Goal: Navigation & Orientation: Find specific page/section

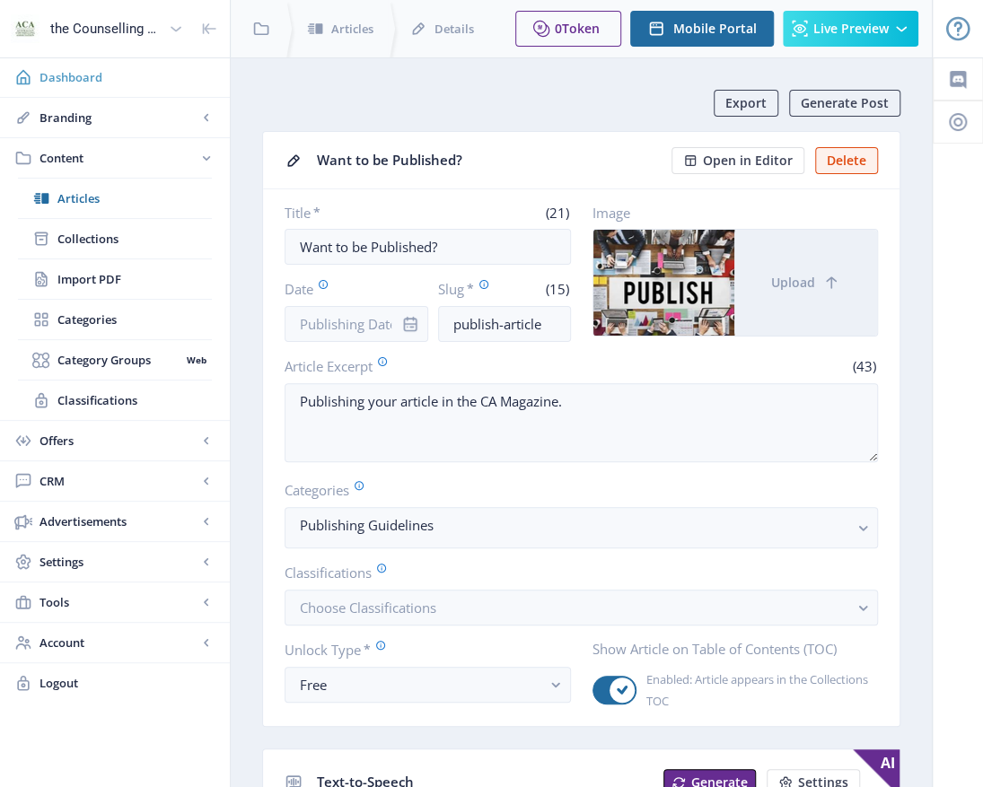
click at [86, 68] on span "Dashboard" at bounding box center [127, 77] width 176 height 18
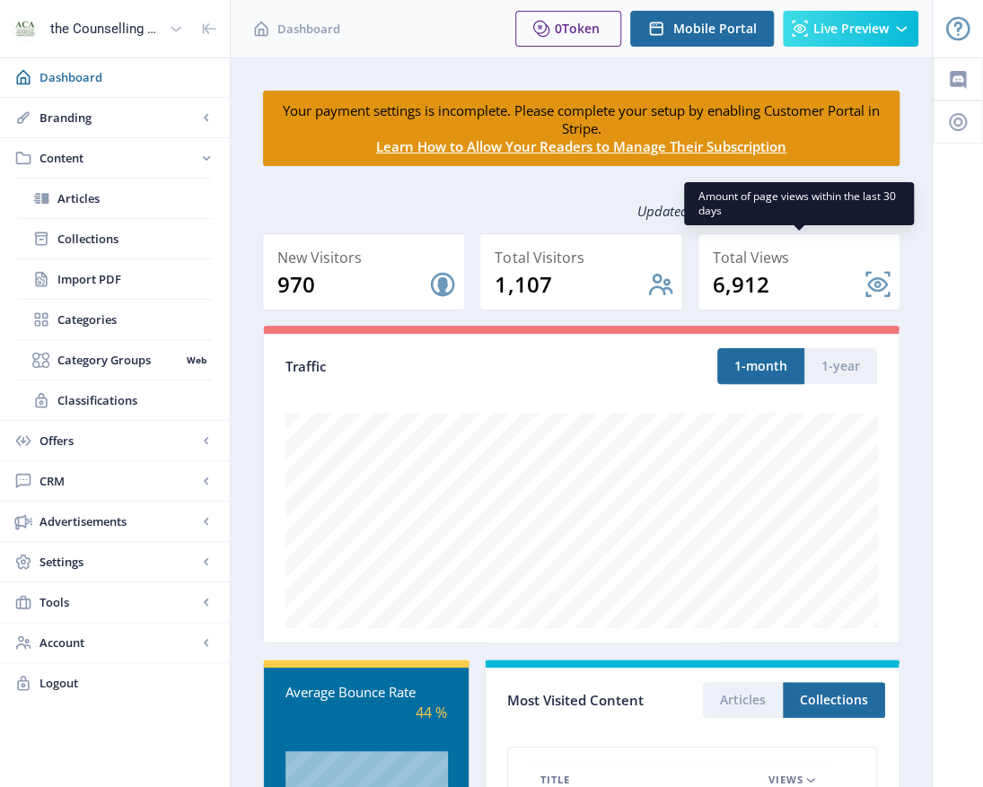
click at [565, 211] on div "Updated on [DATE] 10:17:49 Reload Data" at bounding box center [581, 210] width 638 height 45
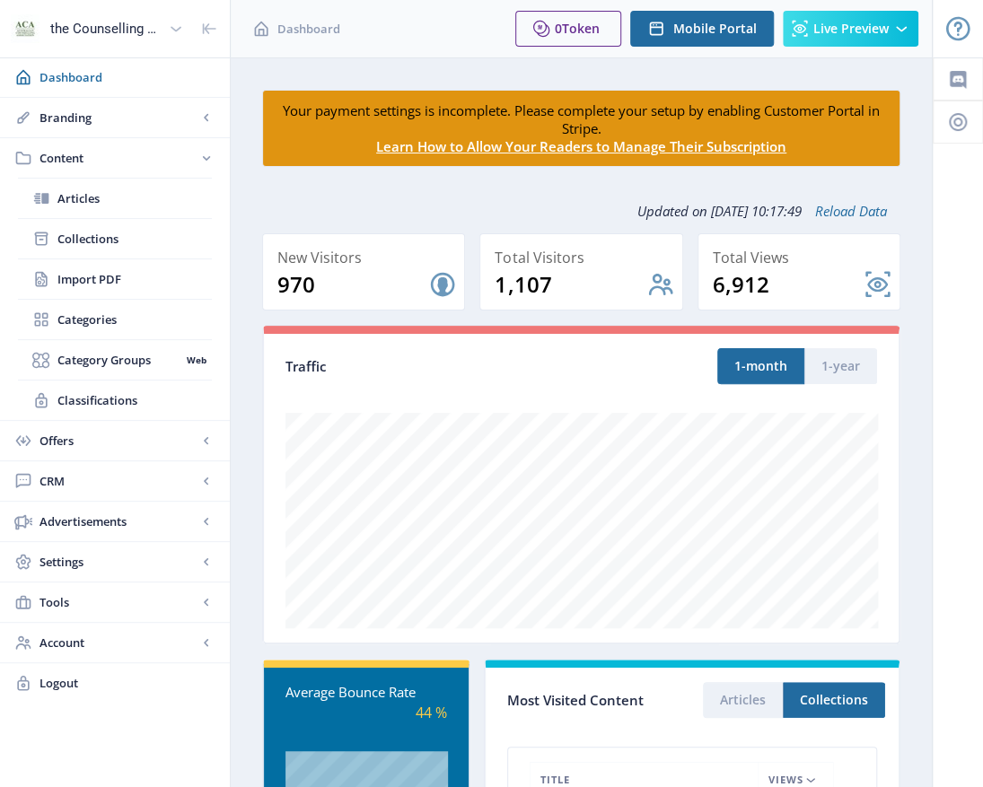
click at [442, 197] on div "Updated on [DATE] 10:17:49 Reload Data" at bounding box center [581, 210] width 638 height 45
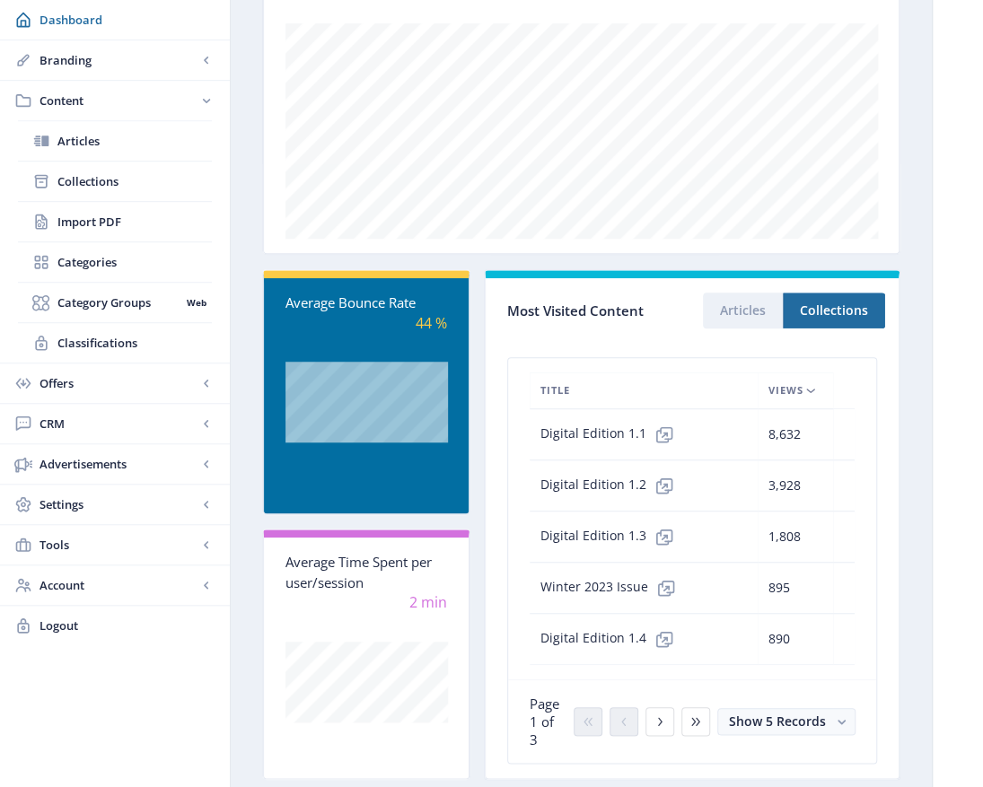
scroll to position [404, 0]
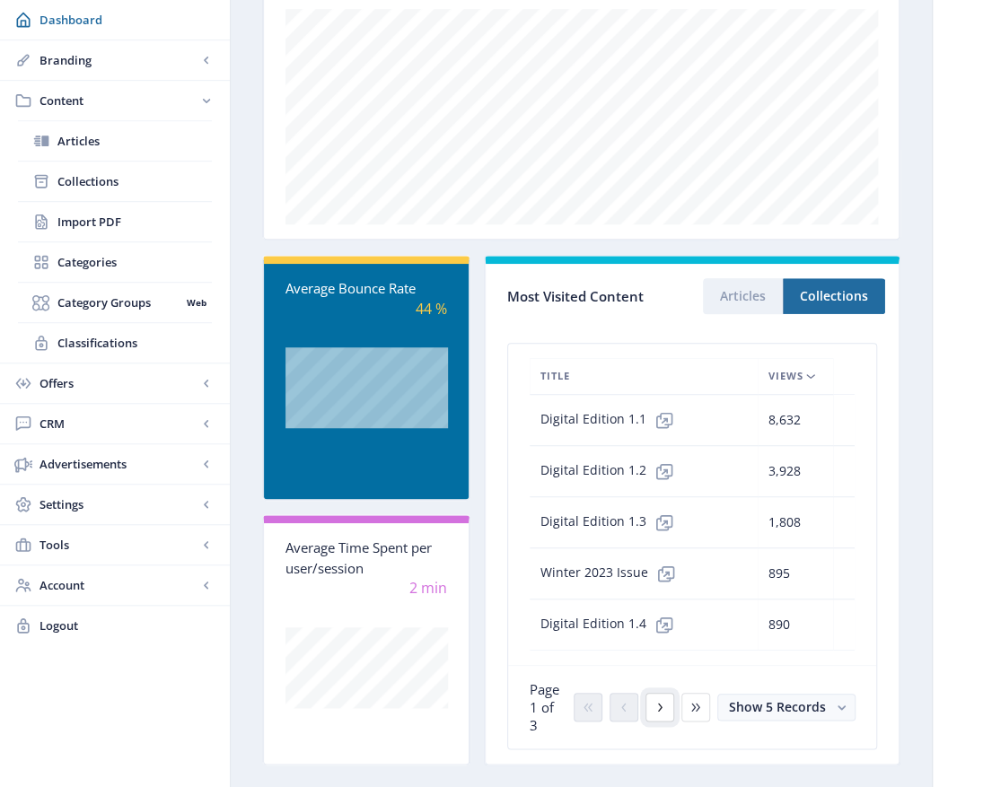
click at [661, 700] on icon at bounding box center [659, 707] width 14 height 14
click at [659, 700] on icon at bounding box center [659, 707] width 14 height 14
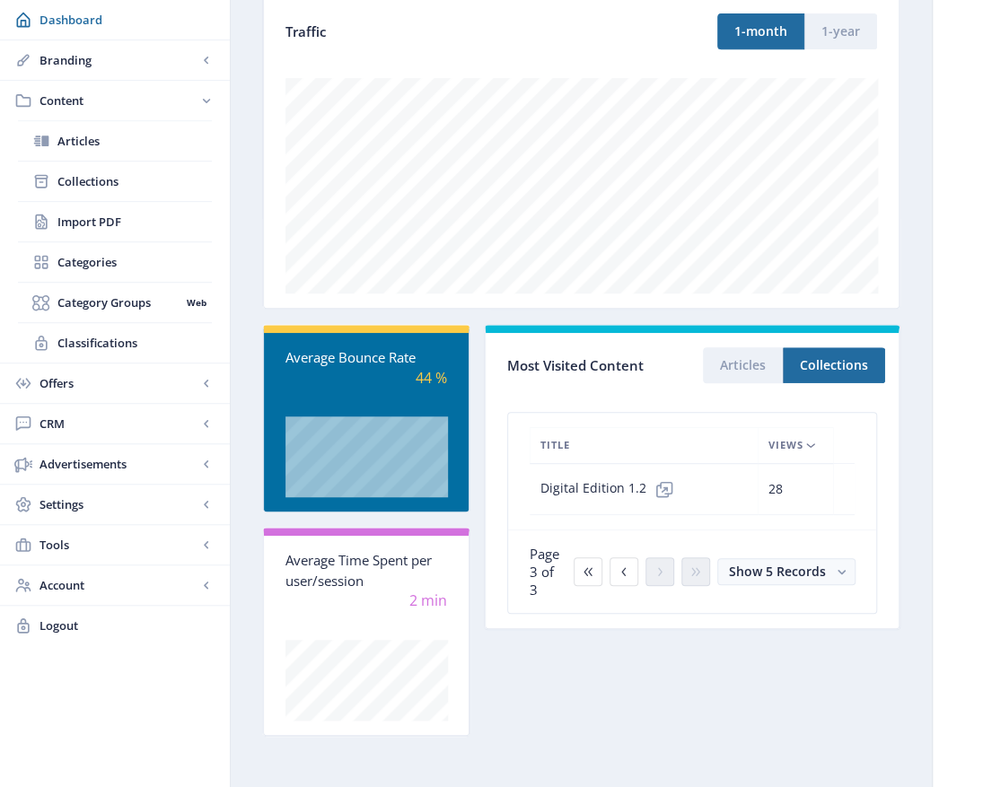
scroll to position [328, 0]
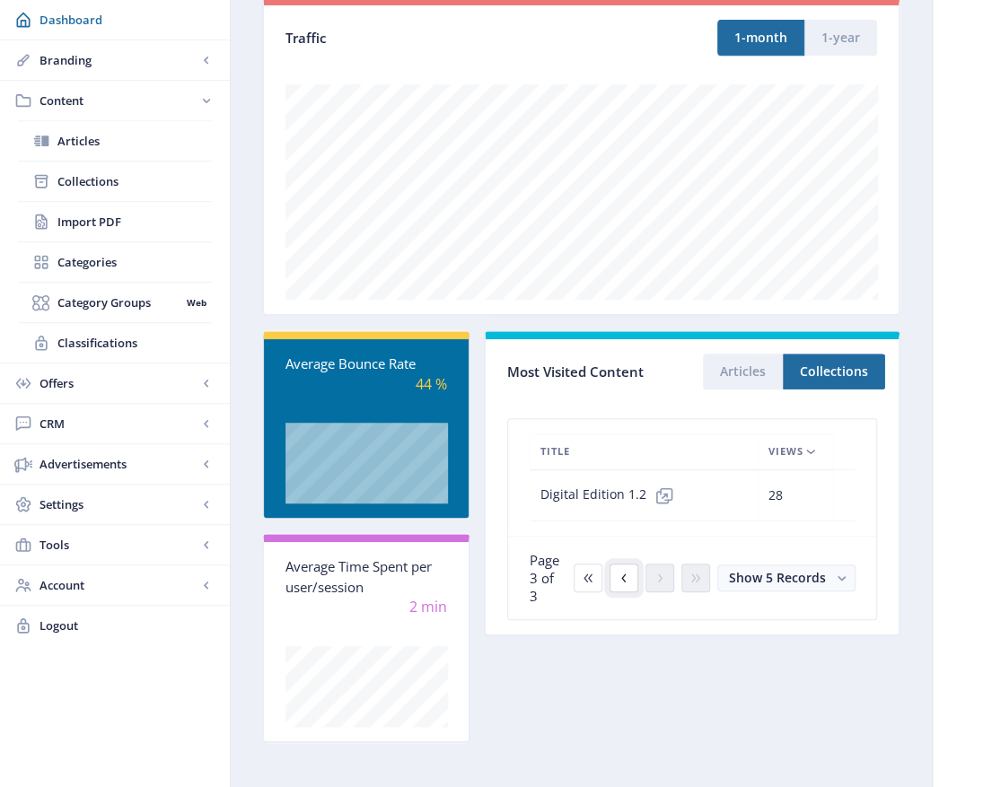
click at [627, 571] on icon at bounding box center [624, 578] width 14 height 14
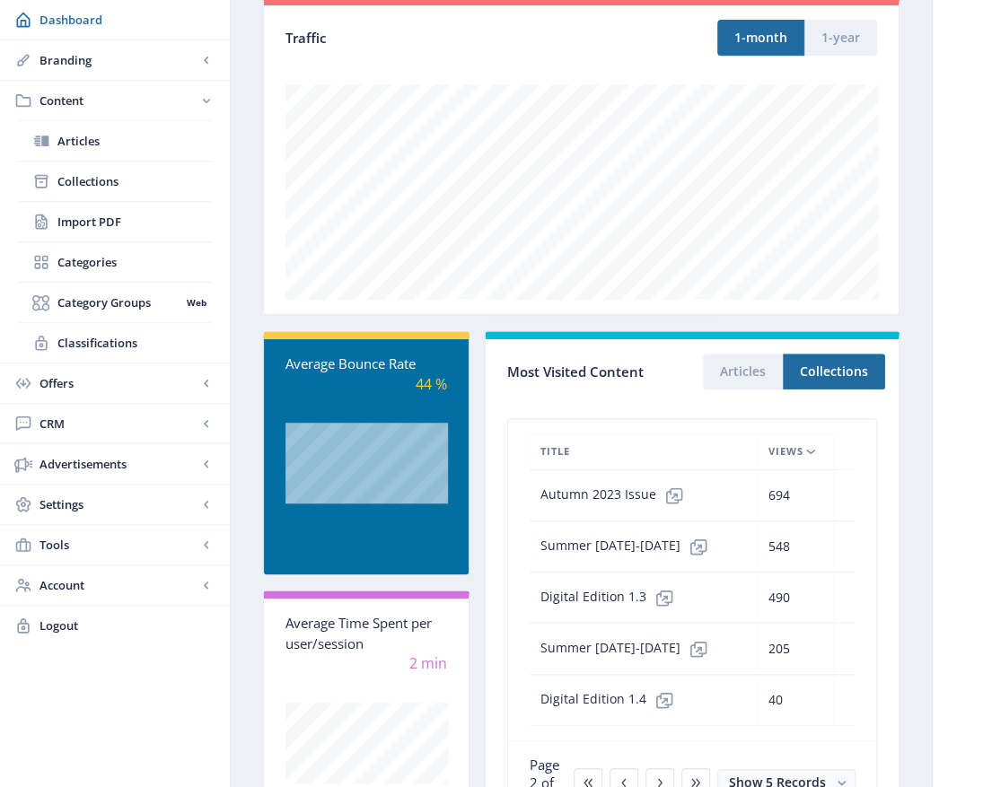
click at [626, 766] on button "Discard Changes" at bounding box center [675, 759] width 136 height 36
click at [628, 761] on button "Discard Changes" at bounding box center [675, 759] width 136 height 36
click at [631, 763] on button "Discard Changes" at bounding box center [675, 759] width 136 height 36
click at [633, 764] on button "Discard Changes" at bounding box center [675, 759] width 136 height 36
click at [634, 763] on button "Discard Changes" at bounding box center [675, 759] width 136 height 36
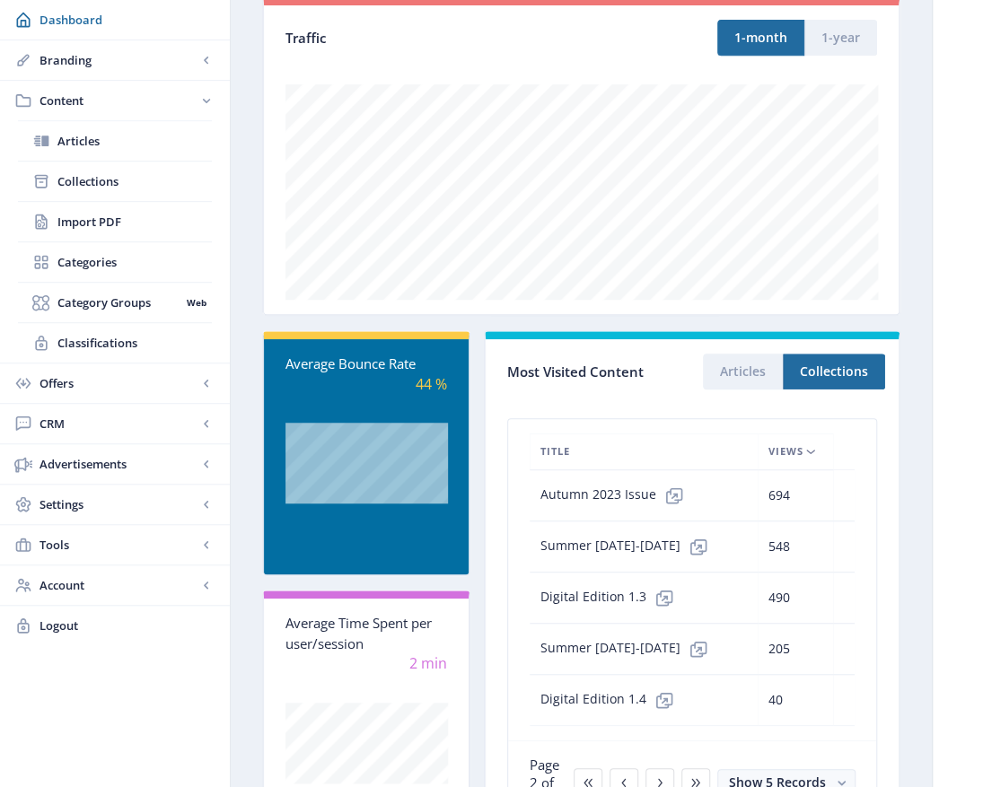
click at [592, 770] on div "You have unsaved changes Discard Changes Save Changes" at bounding box center [491, 758] width 803 height 57
click at [666, 766] on button "Discard Changes" at bounding box center [675, 759] width 136 height 36
click at [666, 767] on button "Discard Changes" at bounding box center [675, 759] width 136 height 36
click at [725, 361] on button "Articles" at bounding box center [743, 372] width 80 height 36
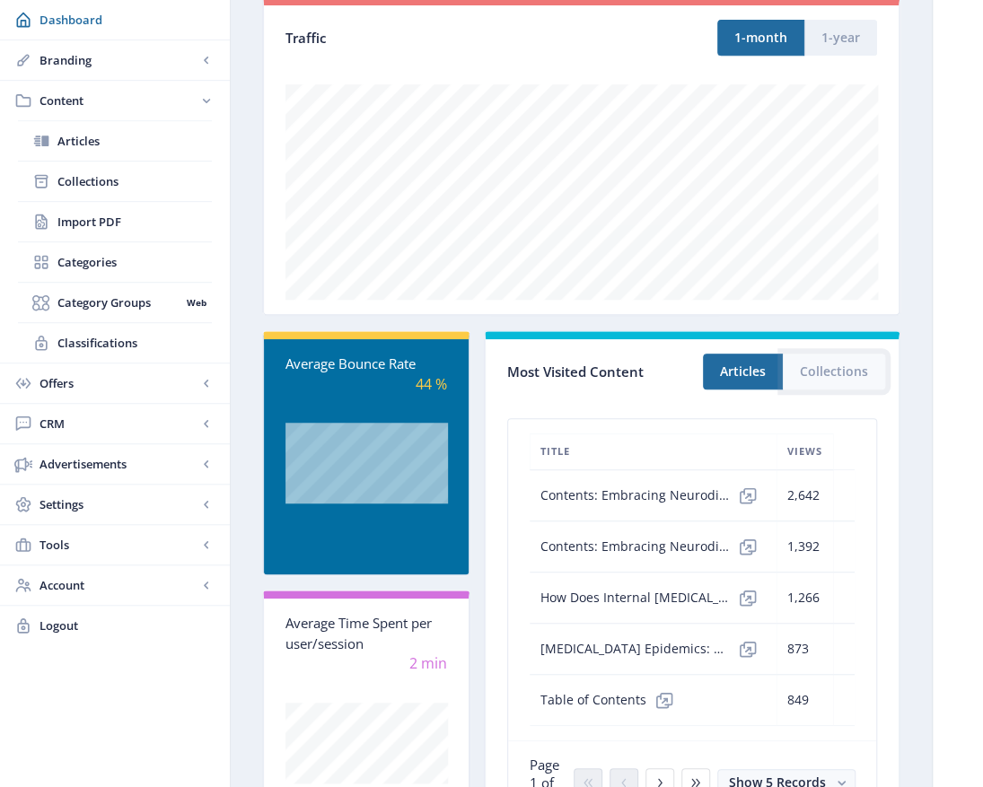
click at [825, 360] on button "Collections" at bounding box center [834, 372] width 102 height 36
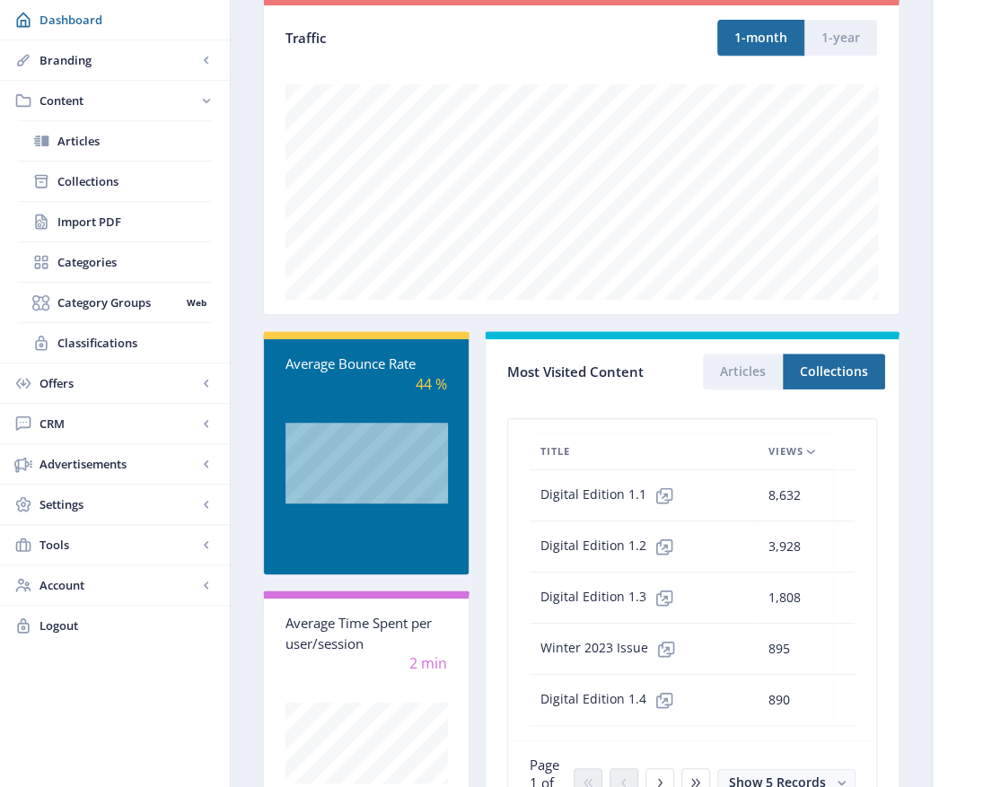
click at [693, 767] on button "Discard Changes" at bounding box center [675, 759] width 136 height 36
click at [692, 767] on button "Discard Changes" at bounding box center [675, 759] width 136 height 36
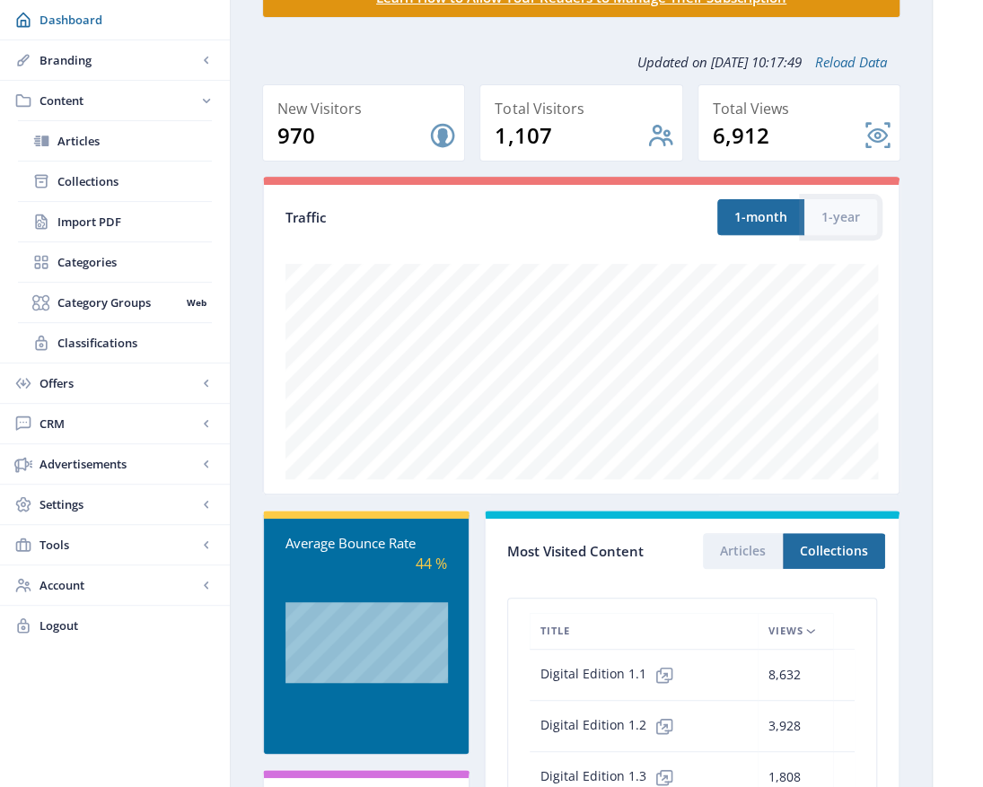
click at [833, 214] on button "1-year" at bounding box center [840, 217] width 73 height 36
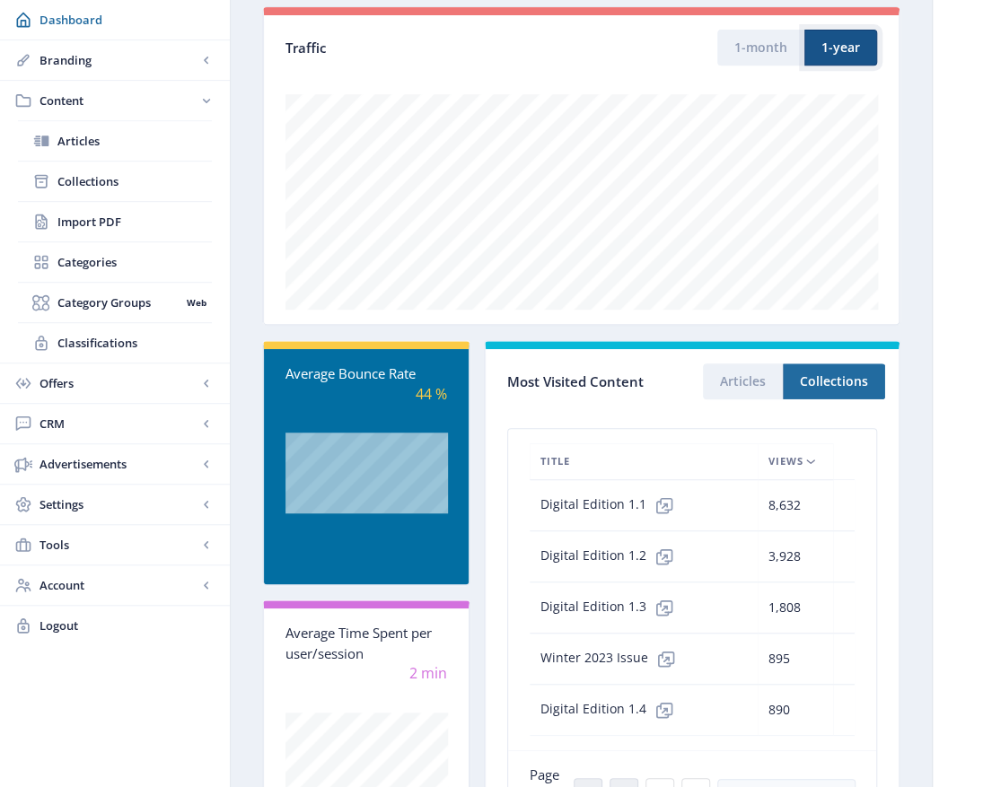
scroll to position [404, 0]
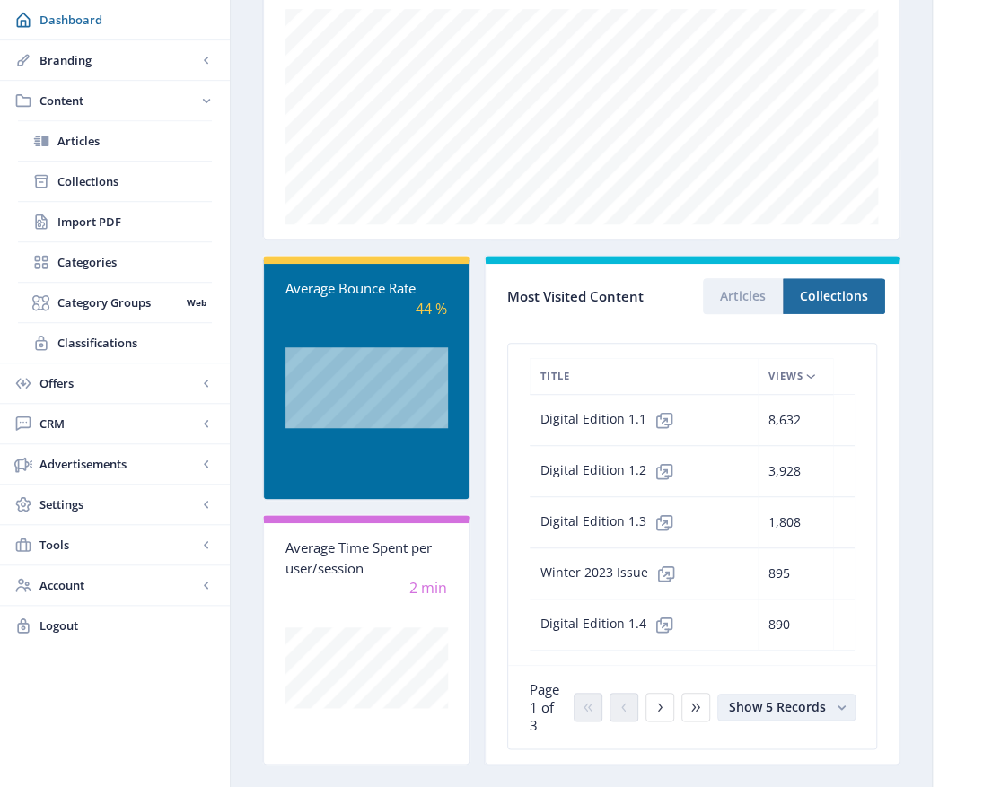
click at [846, 698] on rect "button" at bounding box center [841, 707] width 19 height 19
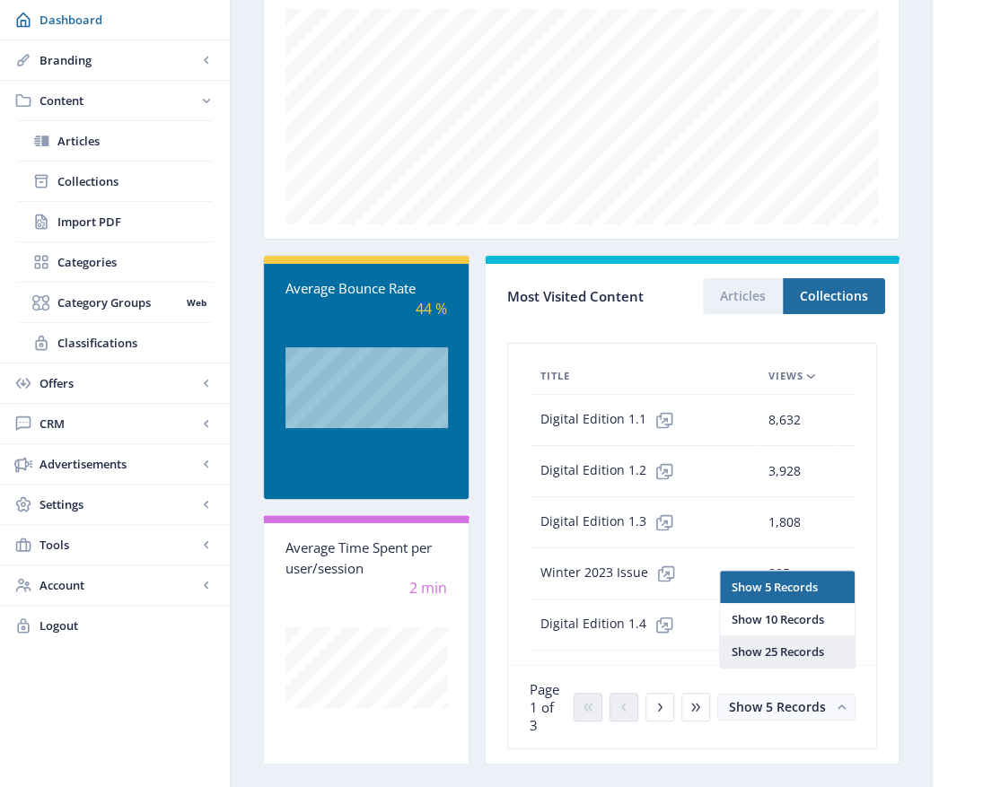
click at [809, 659] on nb-option "Show 25 Records" at bounding box center [787, 651] width 134 height 32
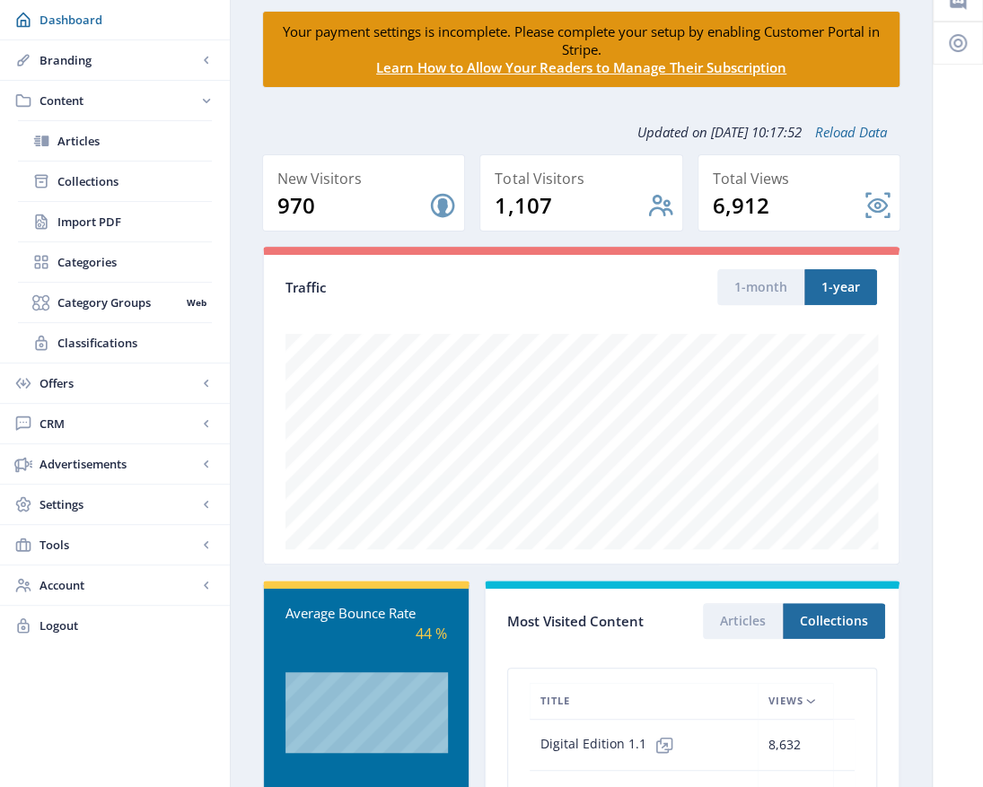
scroll to position [364, 0]
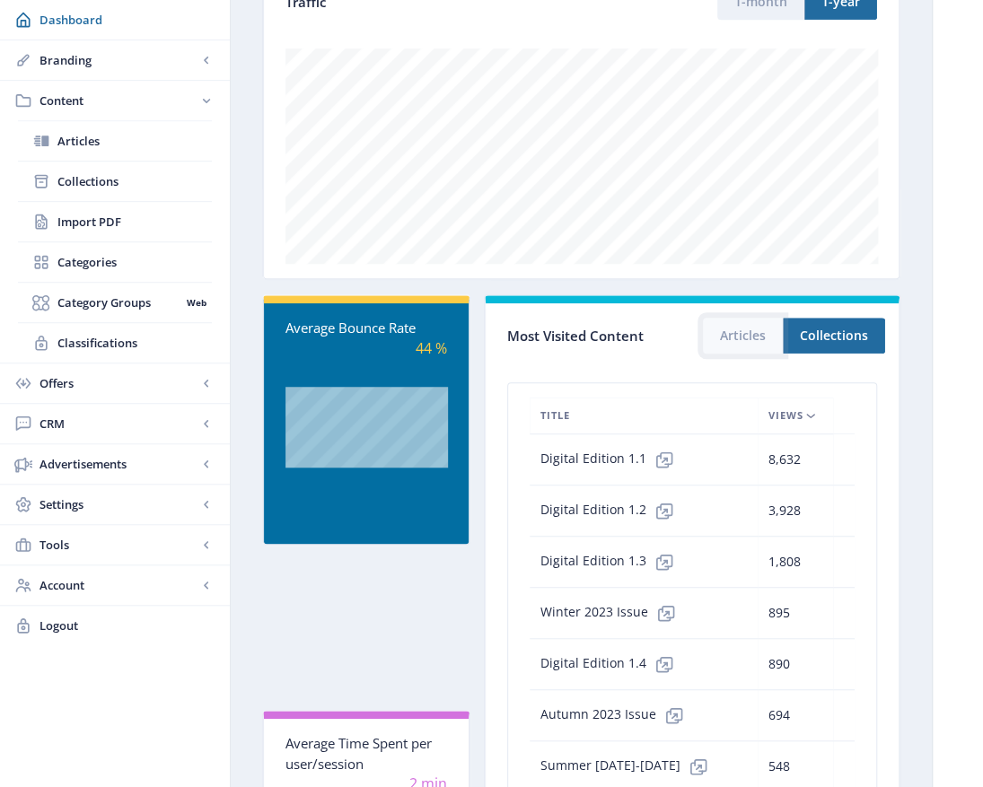
click at [737, 336] on button "Articles" at bounding box center [743, 336] width 80 height 36
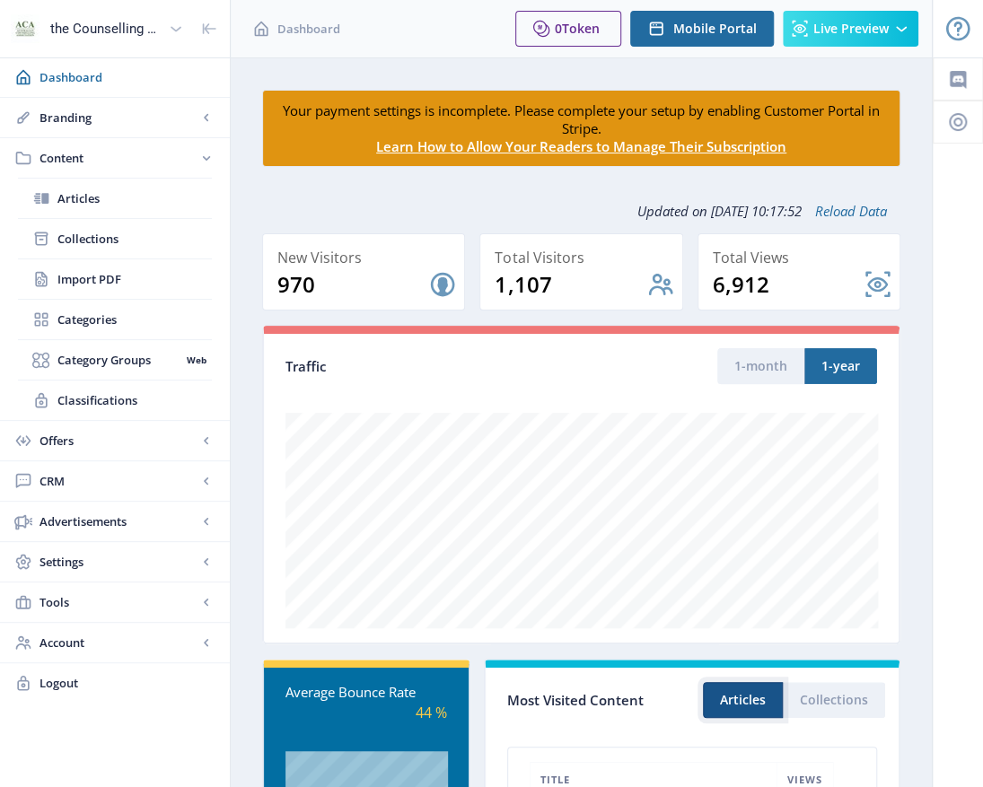
scroll to position [422, 0]
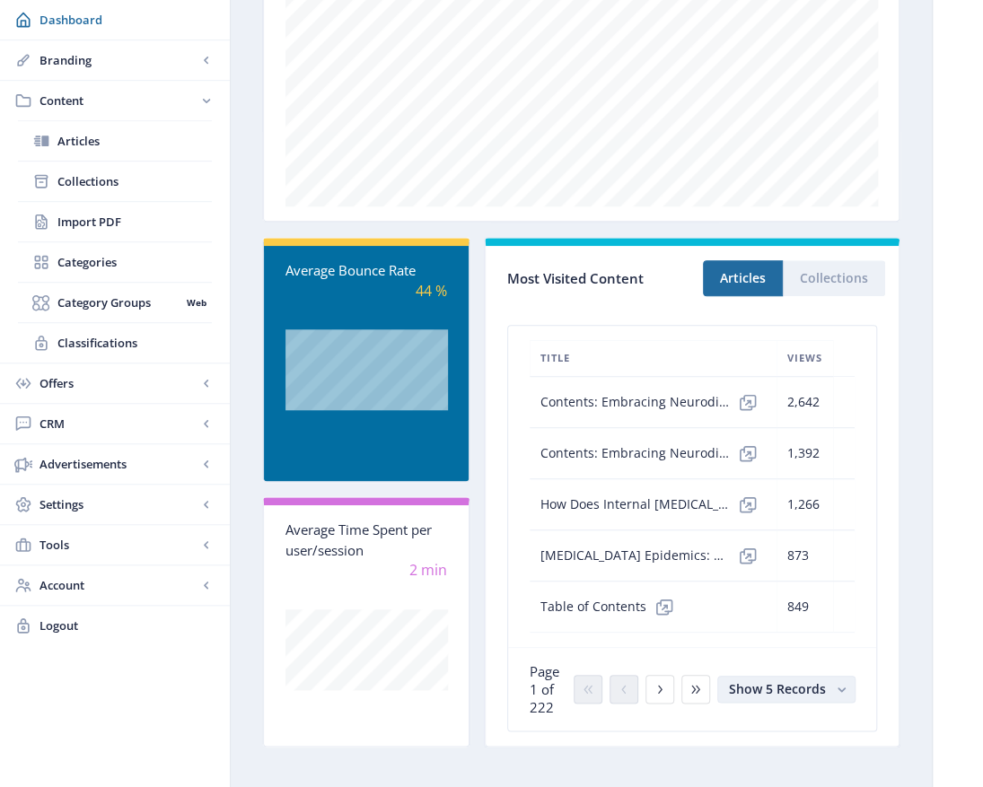
click at [835, 680] on rect "button" at bounding box center [841, 689] width 19 height 19
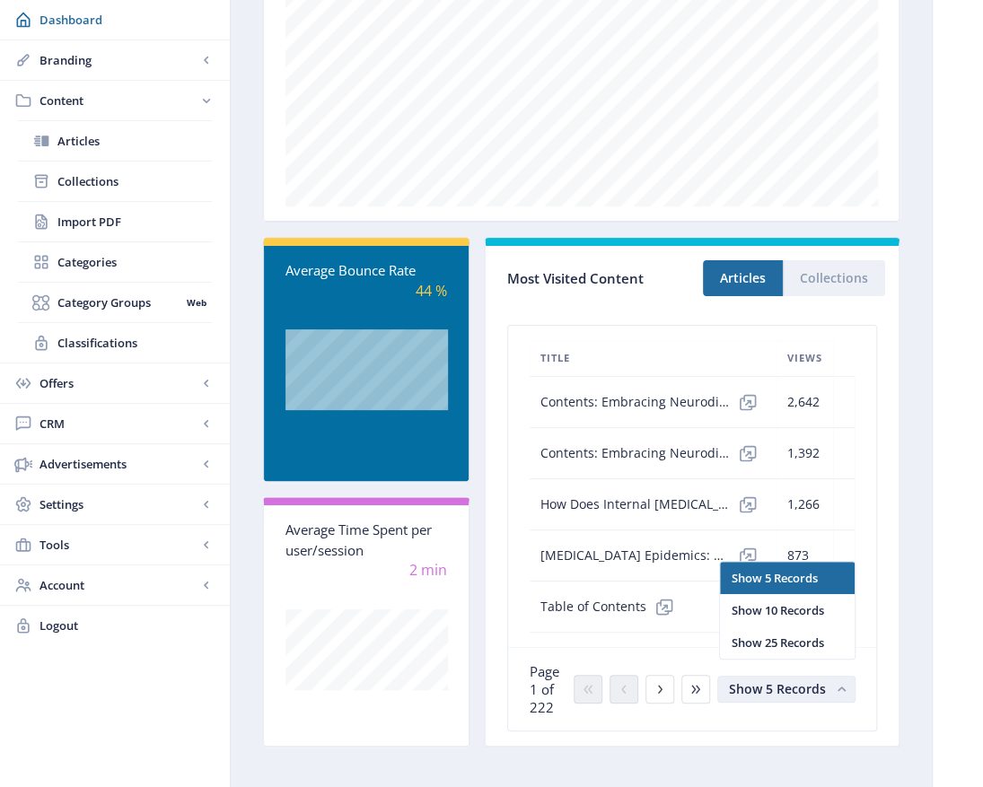
scroll to position [0, 0]
click at [788, 645] on nb-option "Show 25 Records" at bounding box center [787, 642] width 134 height 32
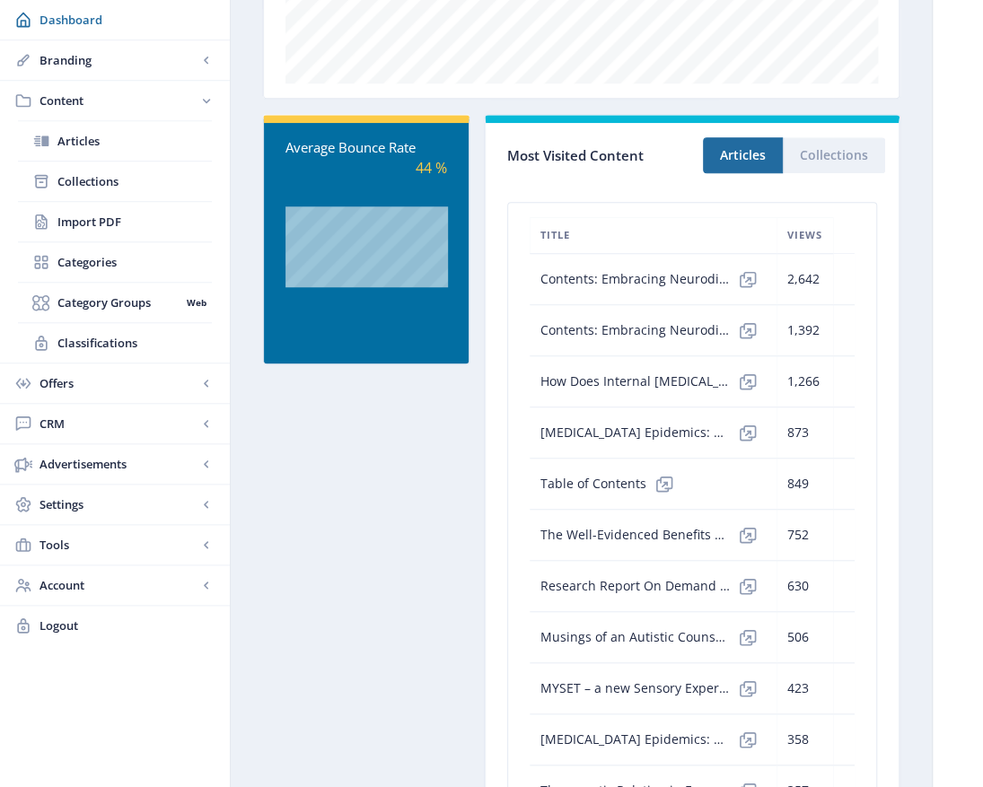
scroll to position [260, 0]
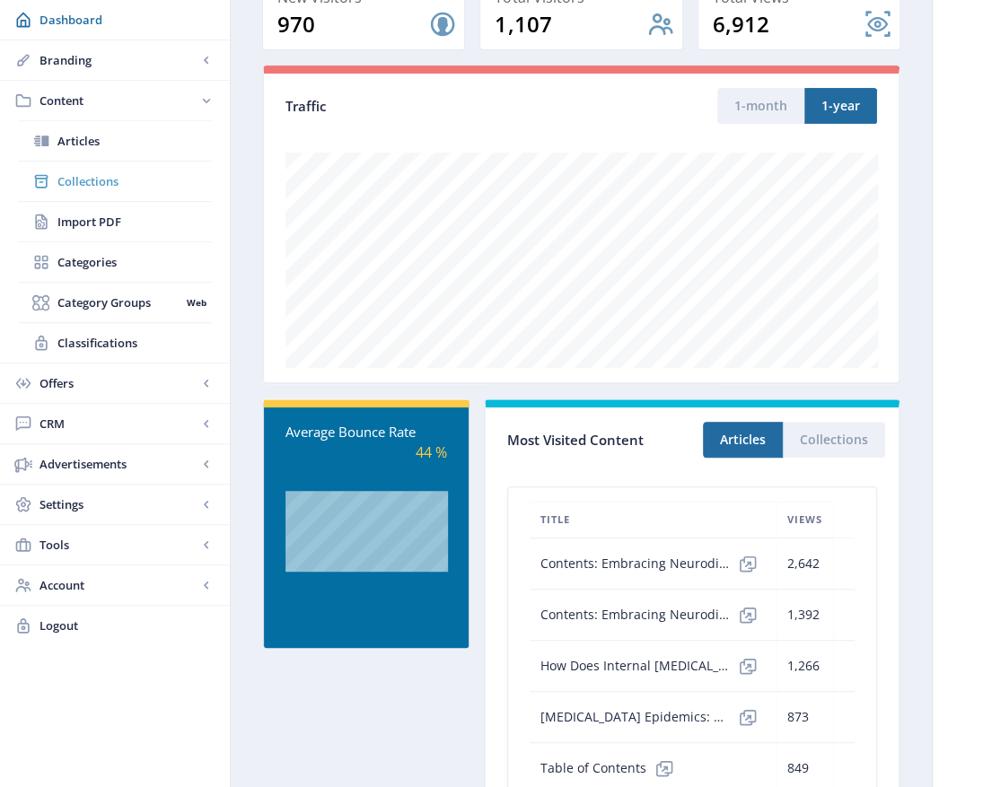
click at [84, 183] on span "Collections" at bounding box center [134, 181] width 154 height 18
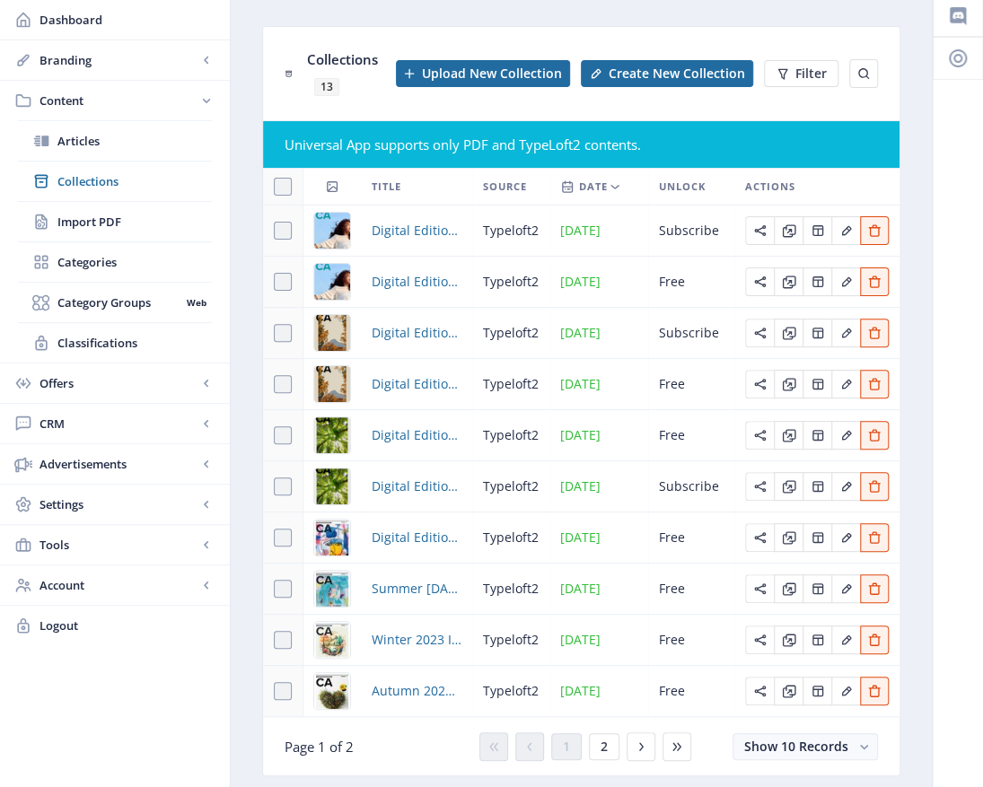
scroll to position [124, 0]
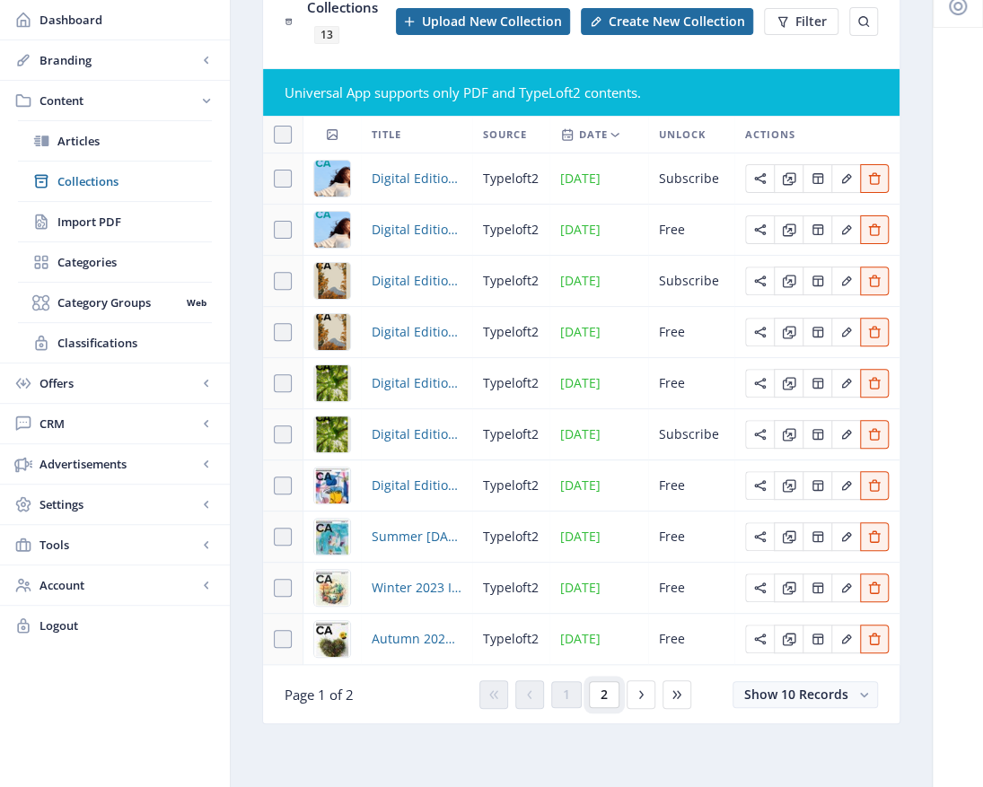
click at [600, 696] on span "2" at bounding box center [603, 694] width 7 height 14
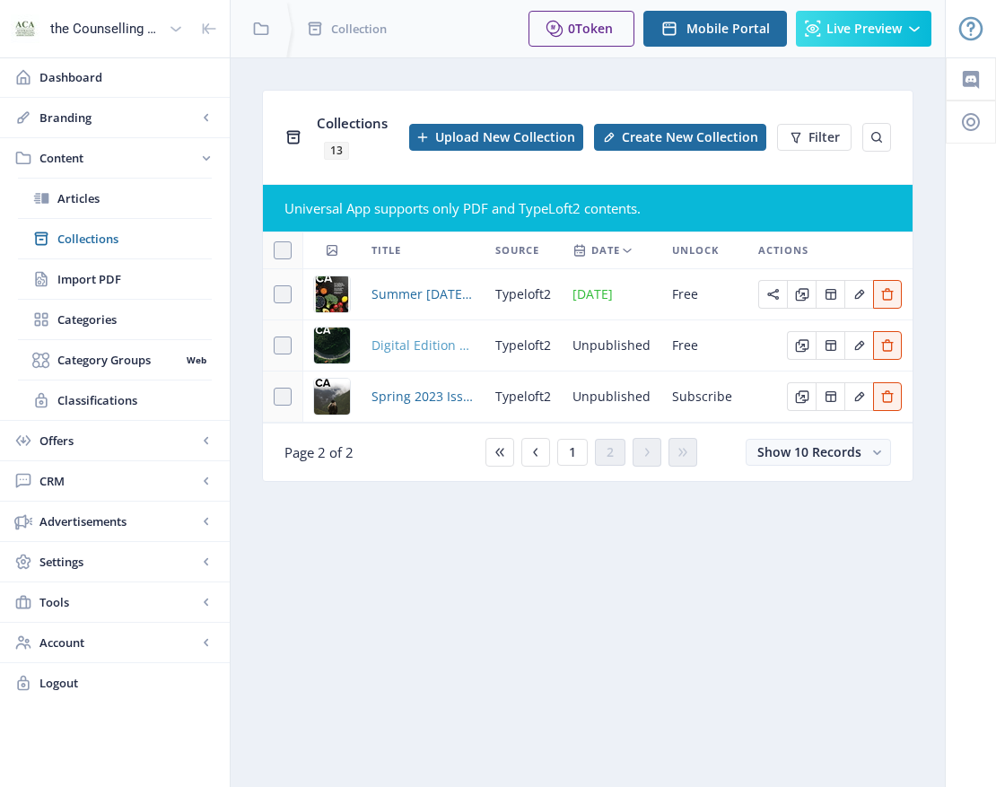
click at [436, 345] on span "Digital Edition 2.1" at bounding box center [423, 346] width 102 height 22
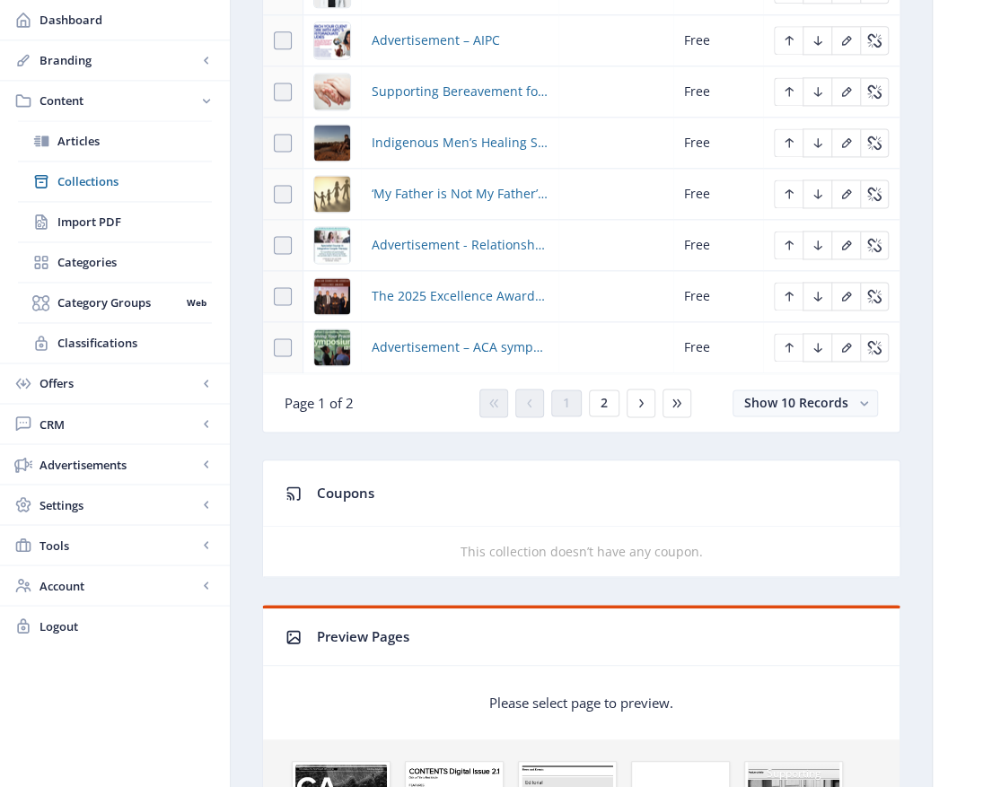
scroll to position [1256, 0]
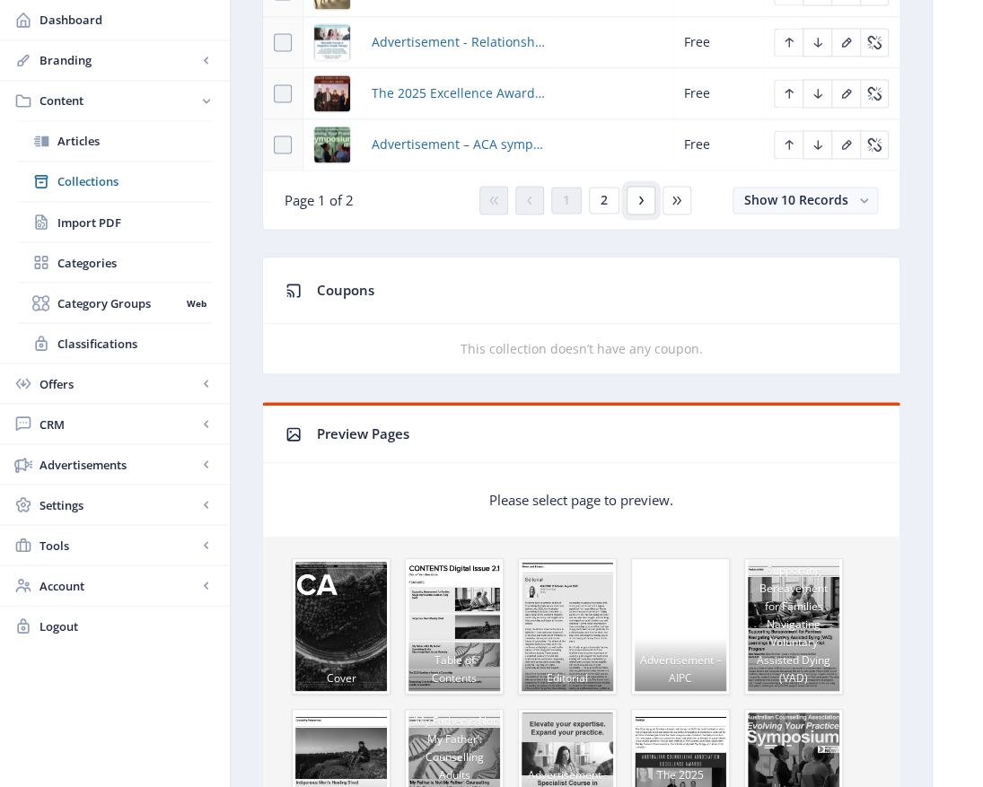
click at [639, 197] on icon at bounding box center [641, 200] width 14 height 14
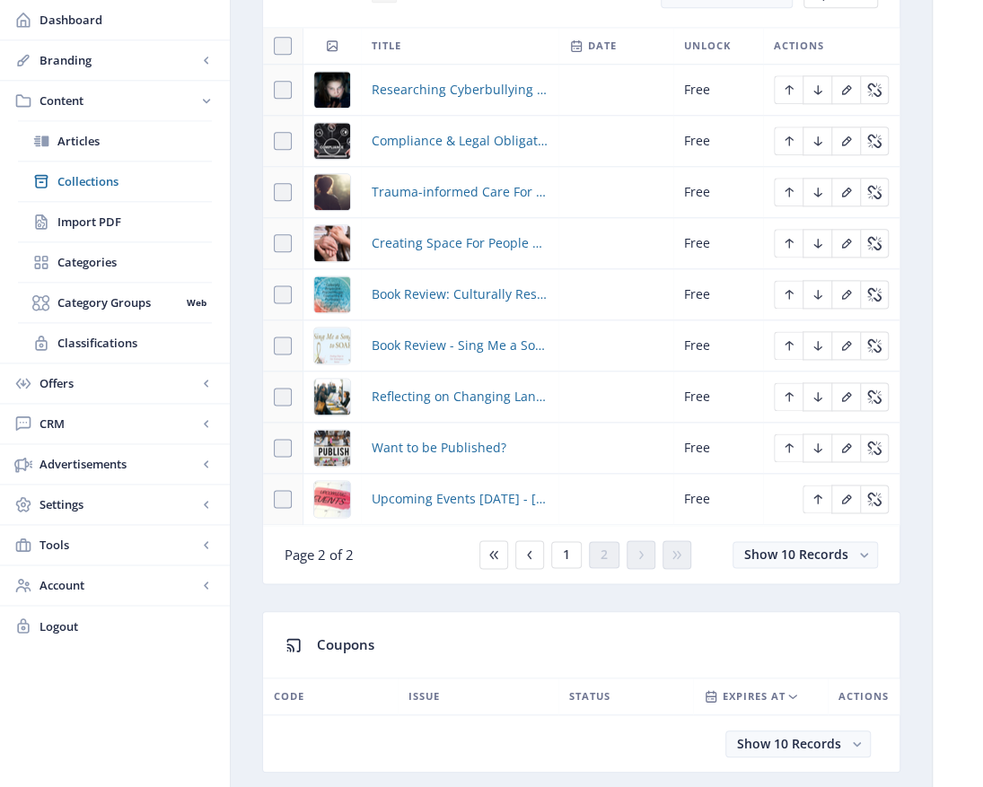
scroll to position [808, 0]
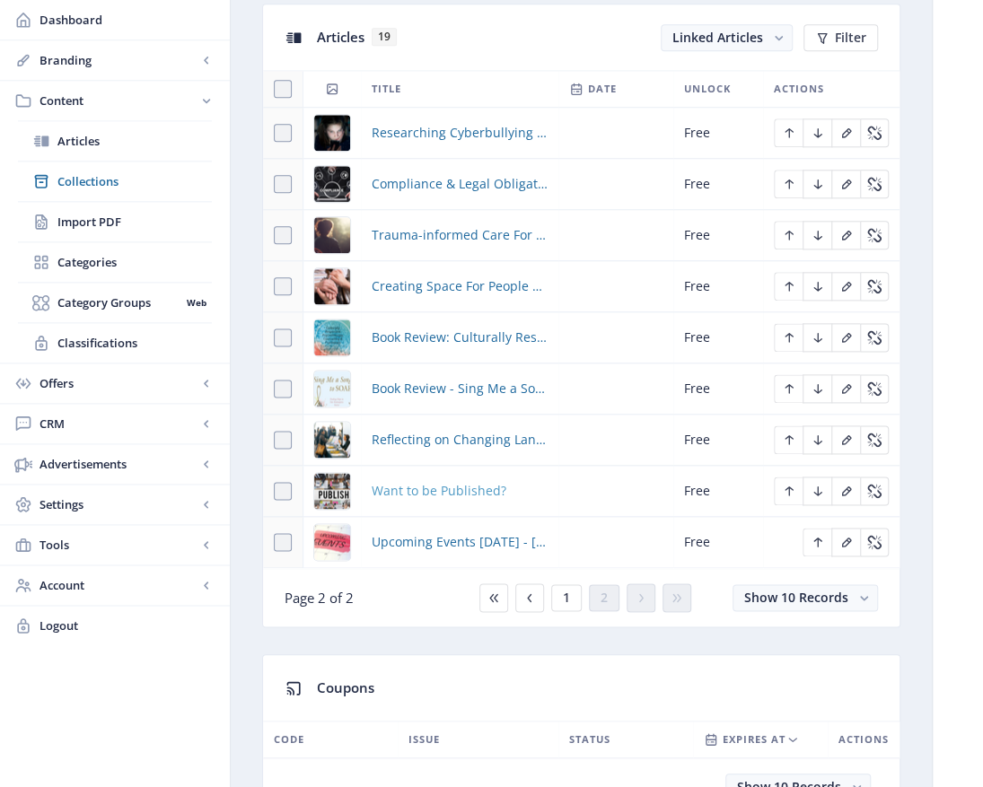
click at [445, 490] on span "Want to be Published?" at bounding box center [439, 491] width 135 height 22
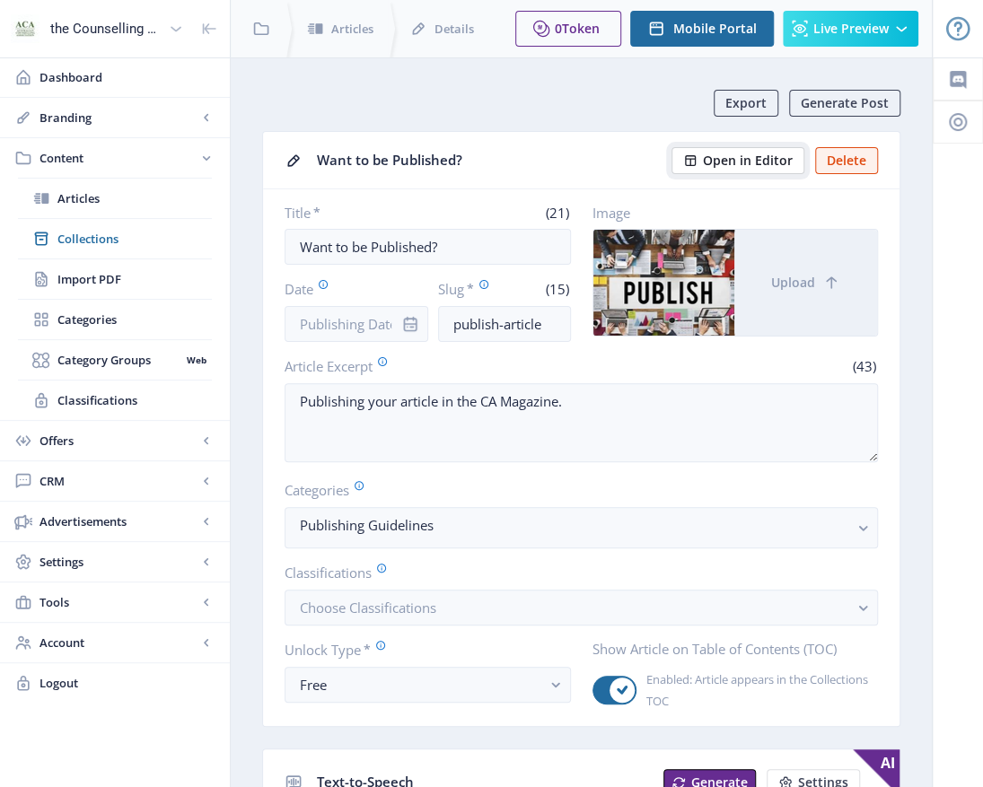
click at [747, 153] on span "Open in Editor" at bounding box center [748, 160] width 90 height 14
click at [66, 162] on span "Content" at bounding box center [118, 158] width 158 height 18
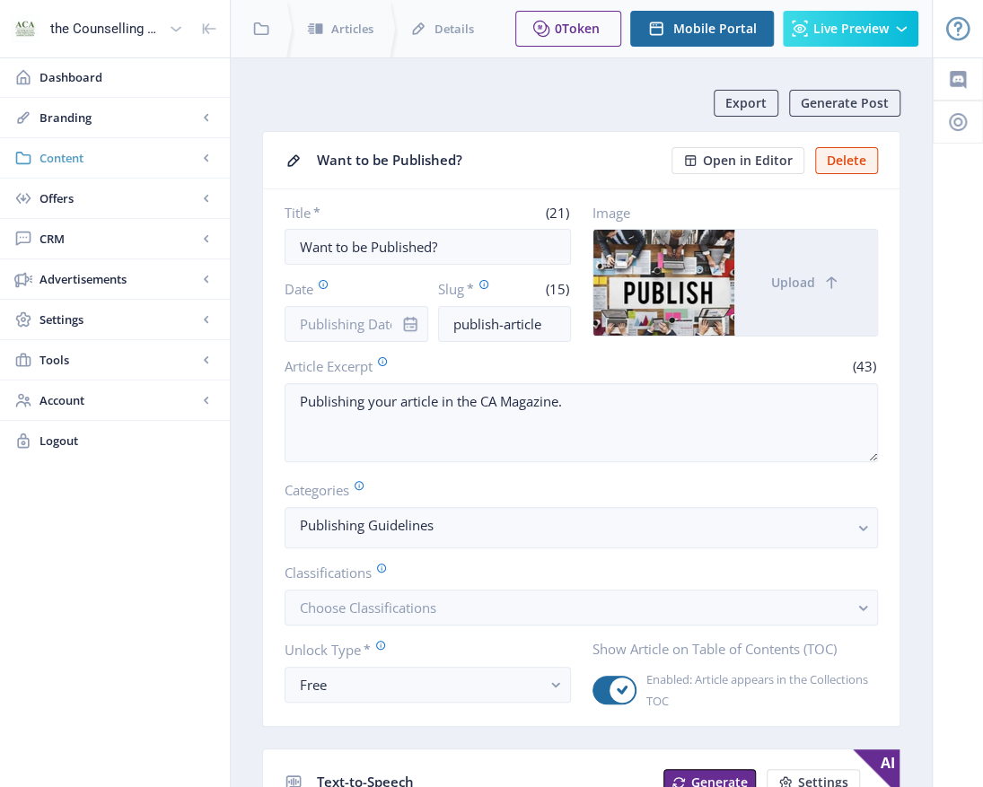
click at [74, 153] on span "Content" at bounding box center [118, 158] width 158 height 18
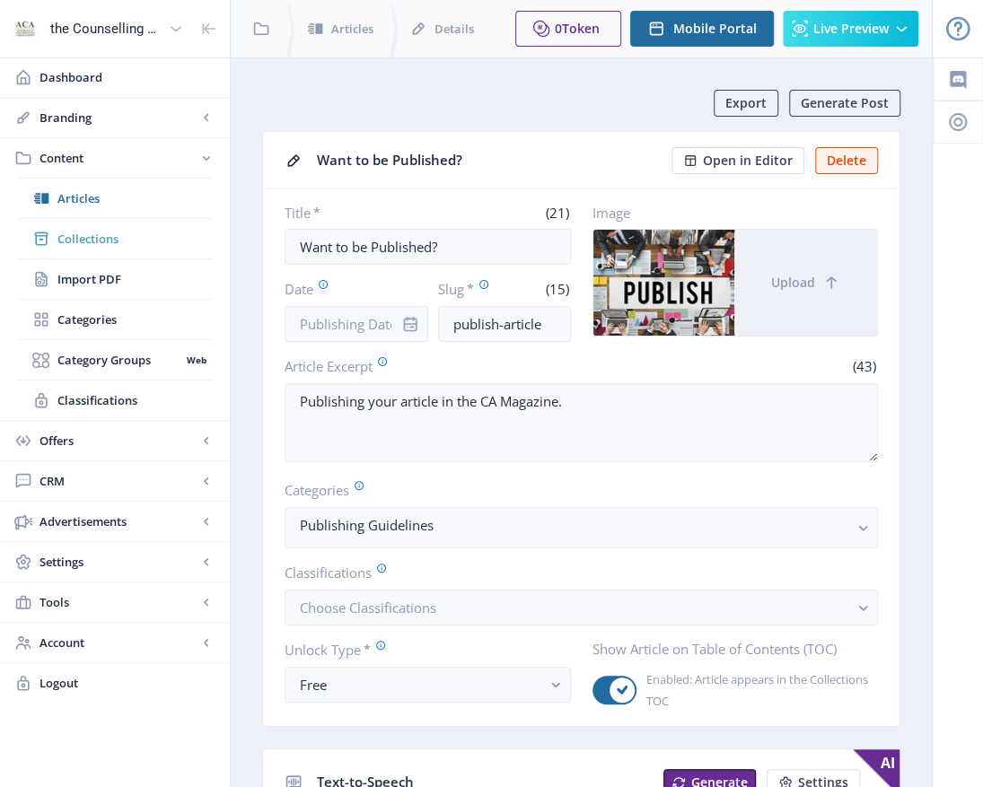
click at [106, 233] on span "Collections" at bounding box center [134, 239] width 154 height 18
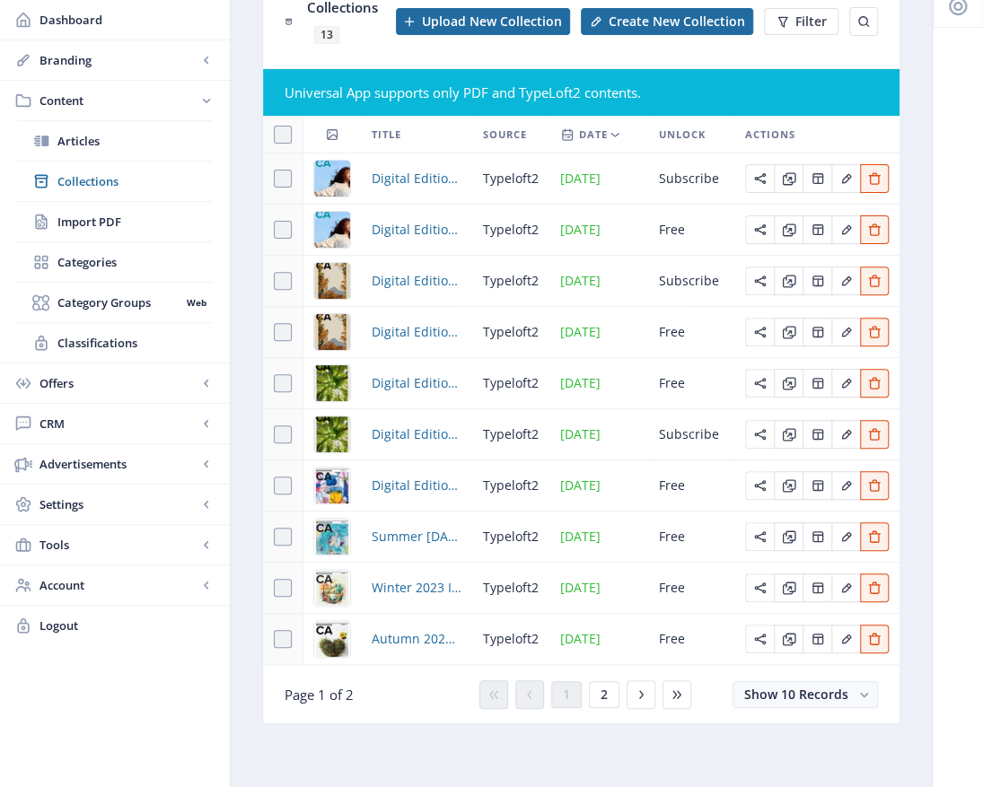
scroll to position [124, 0]
click at [601, 700] on span "2" at bounding box center [603, 694] width 7 height 14
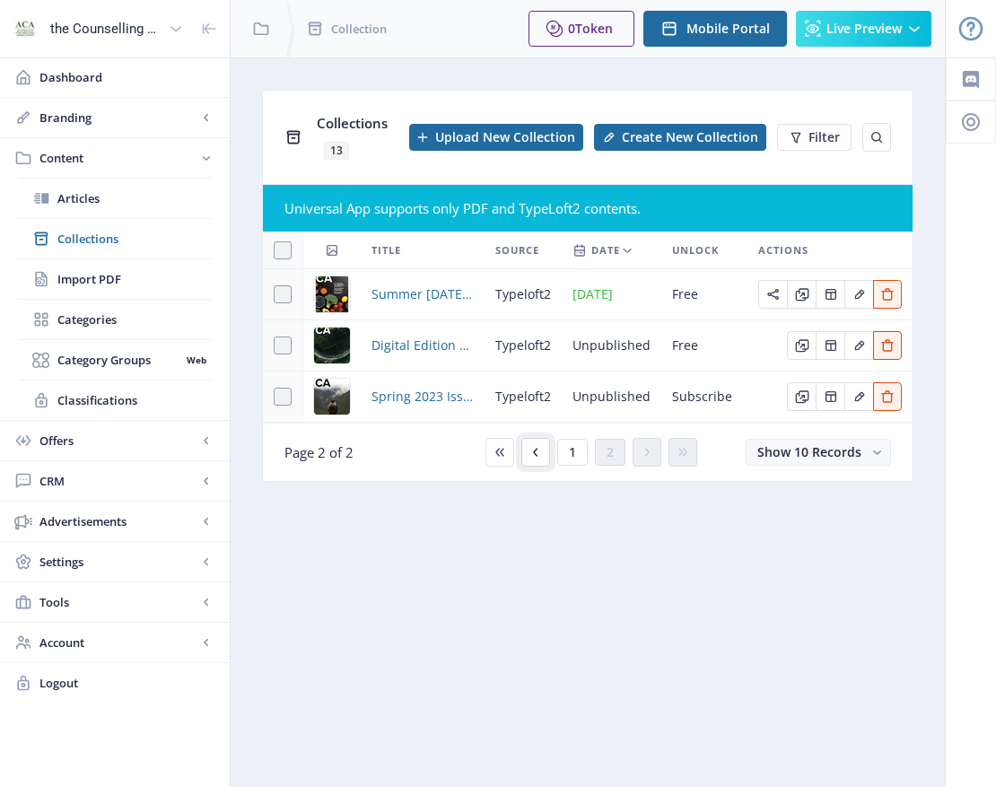
click at [540, 449] on icon at bounding box center [536, 452] width 14 height 14
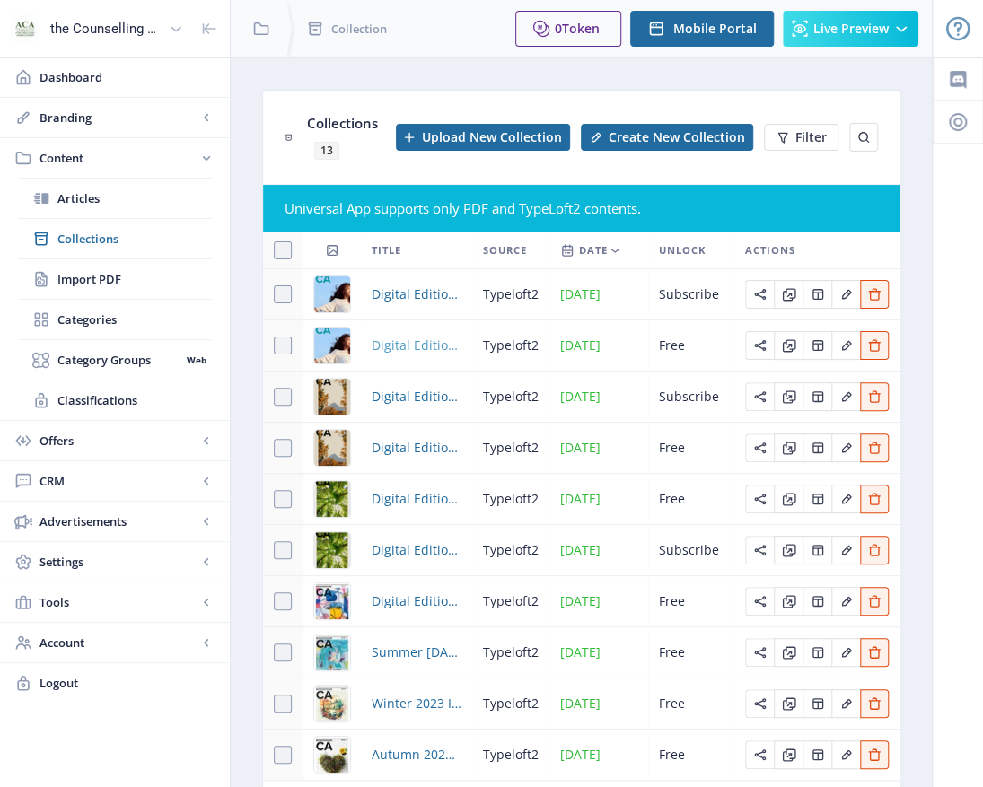
click at [400, 356] on span "Digital Edition 1.4" at bounding box center [417, 346] width 90 height 22
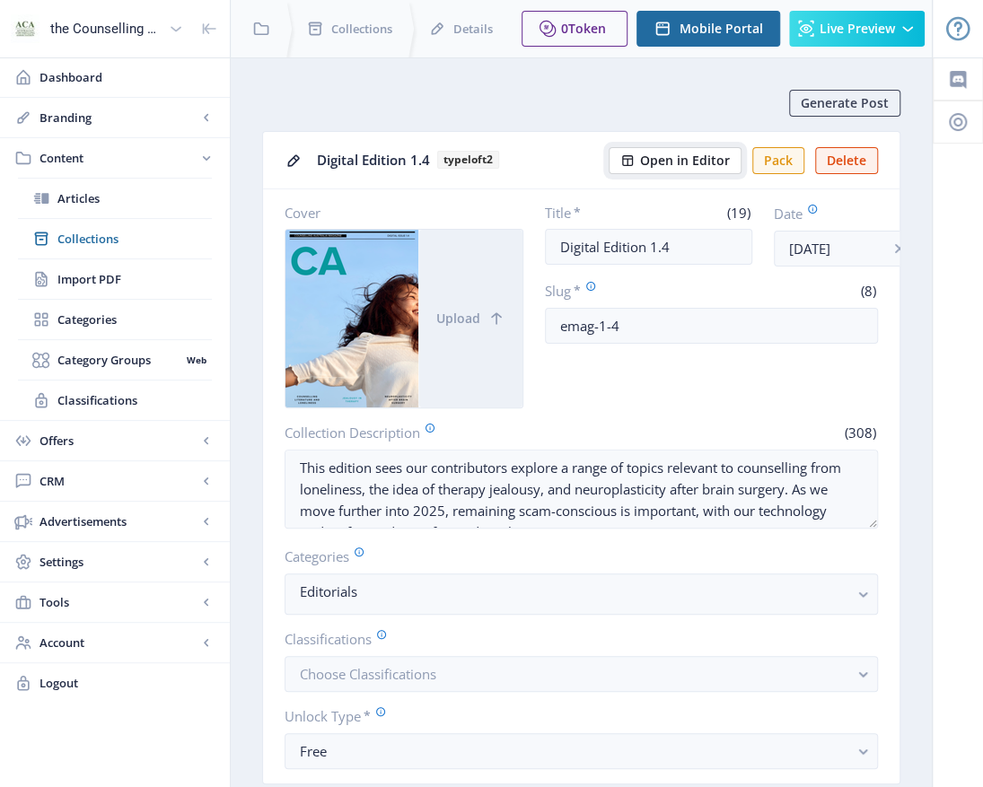
click at [719, 154] on span "Open in Editor" at bounding box center [685, 160] width 90 height 14
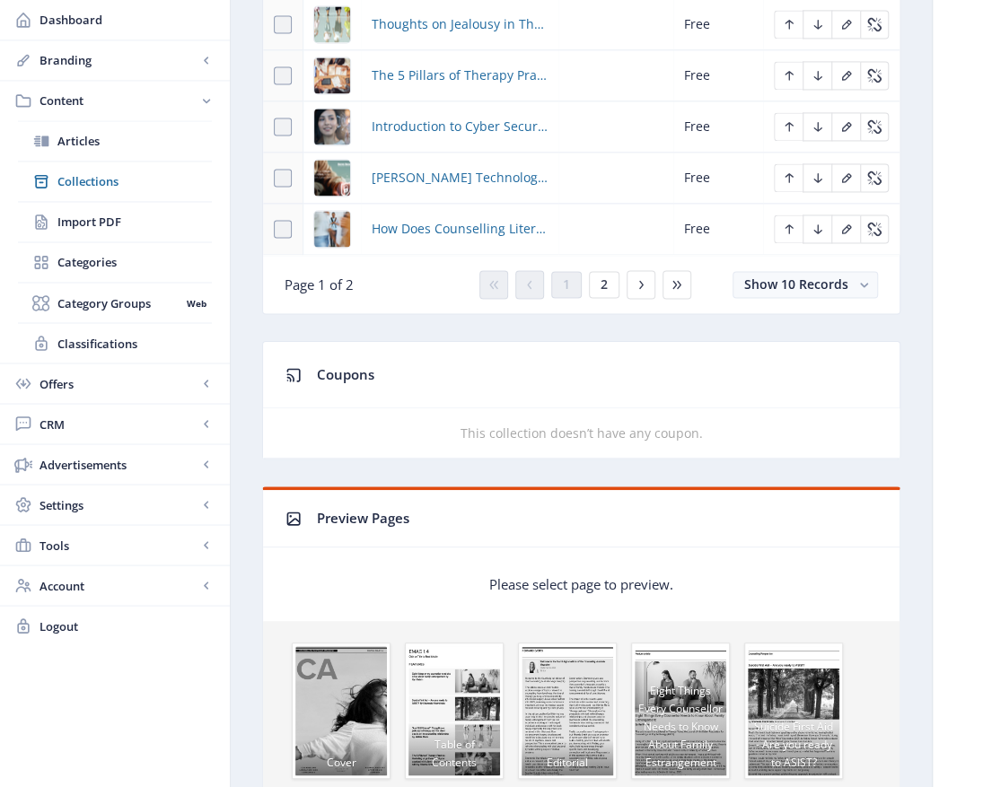
scroll to position [1167, 0]
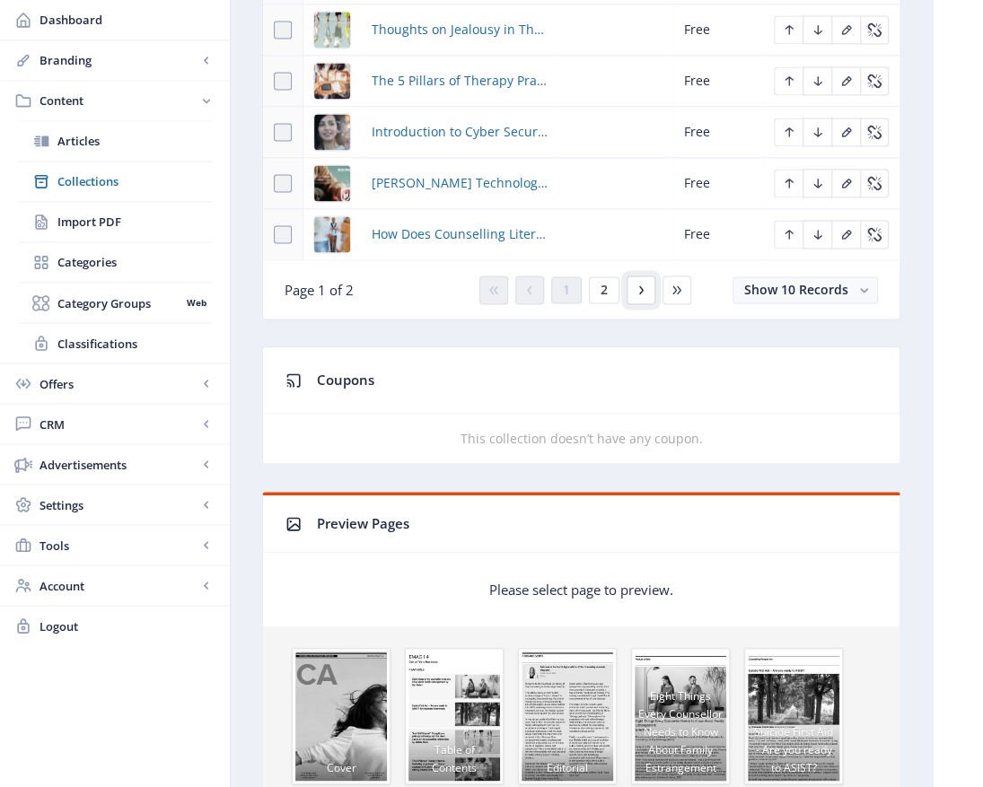
click at [635, 285] on icon at bounding box center [641, 290] width 14 height 14
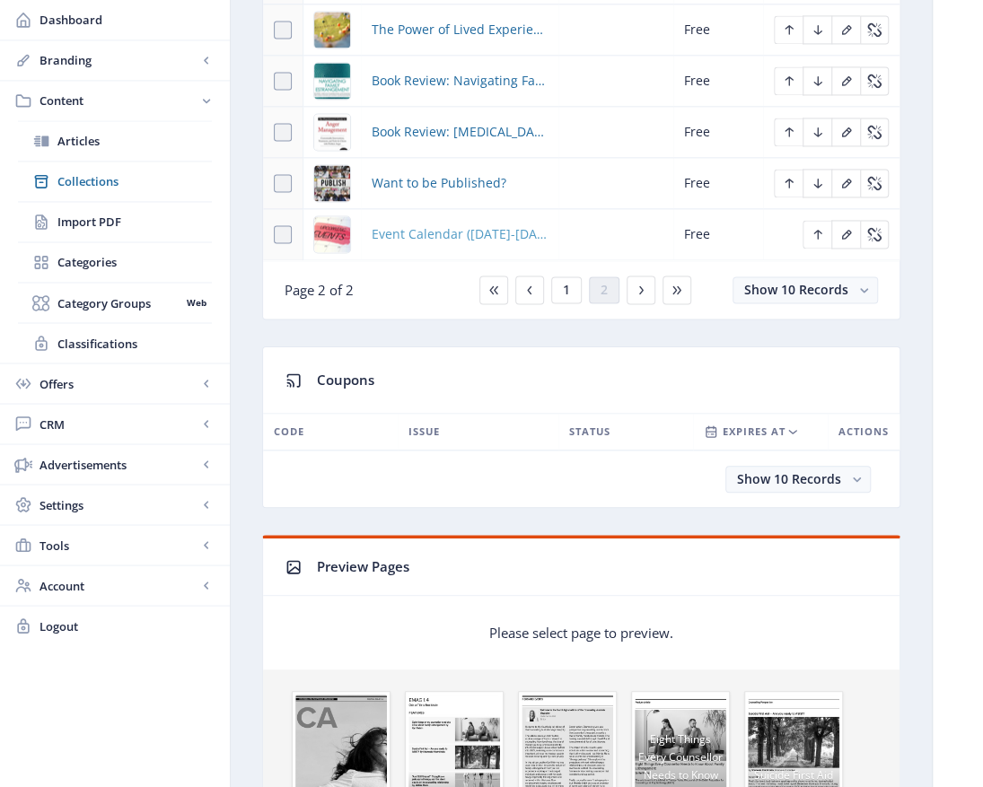
click at [447, 226] on span "Event Calendar ([DATE]-[DATE])" at bounding box center [460, 234] width 176 height 22
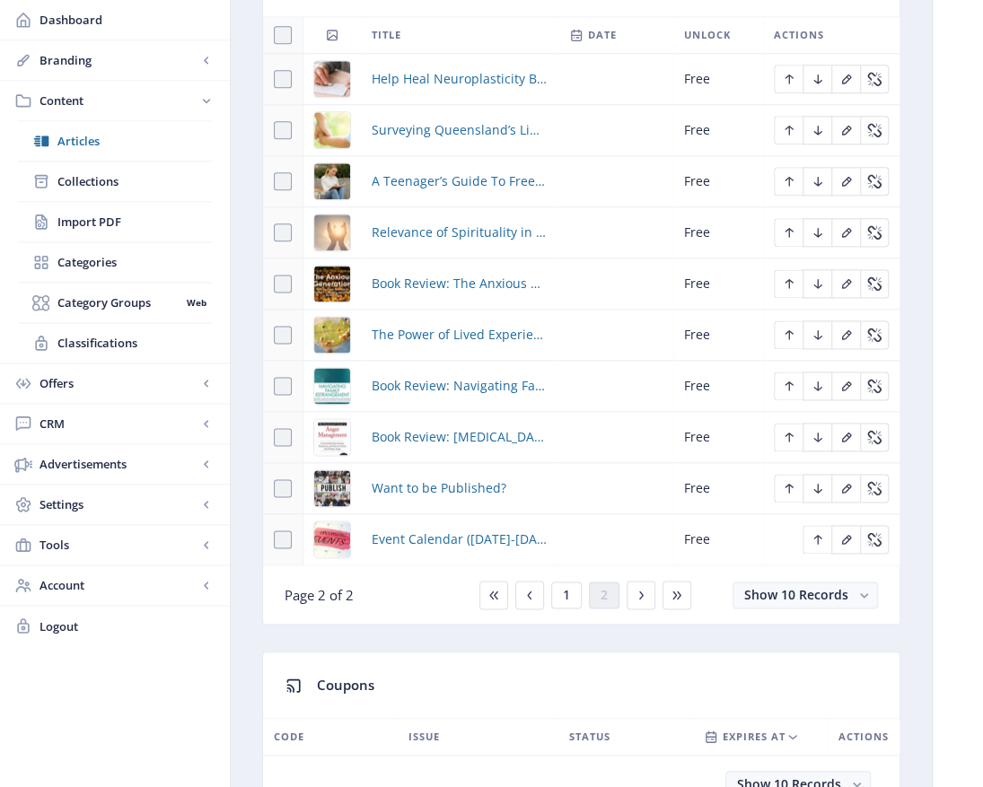
scroll to position [897, 0]
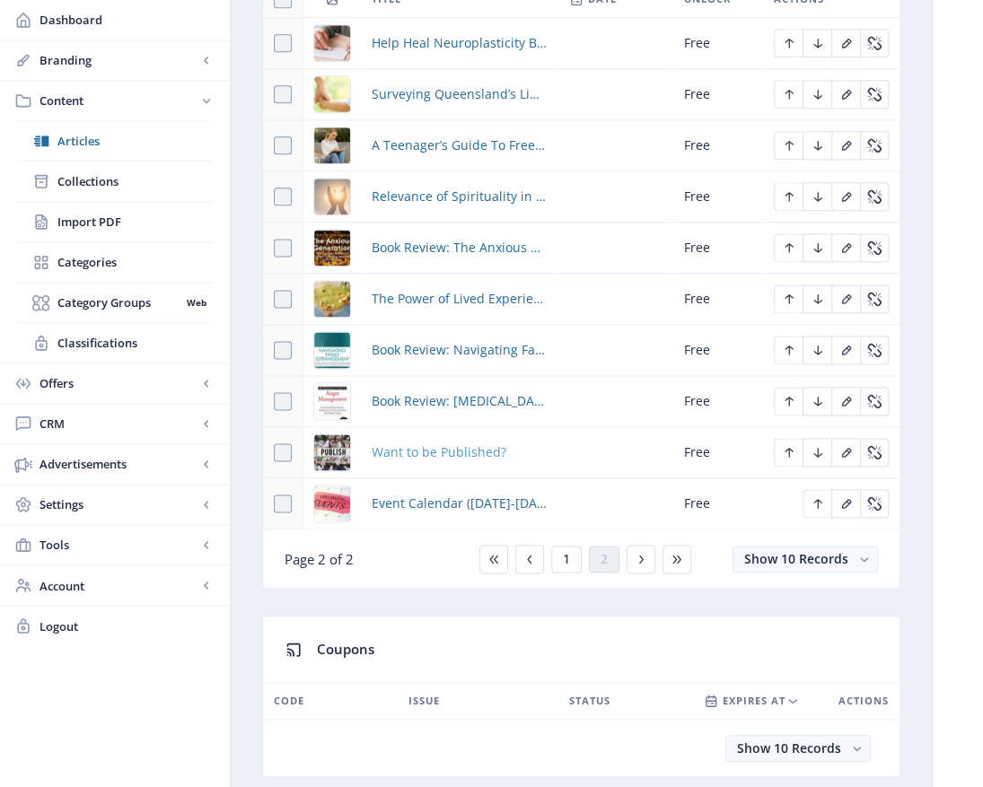
click at [433, 445] on span "Want to be Published?" at bounding box center [439, 453] width 135 height 22
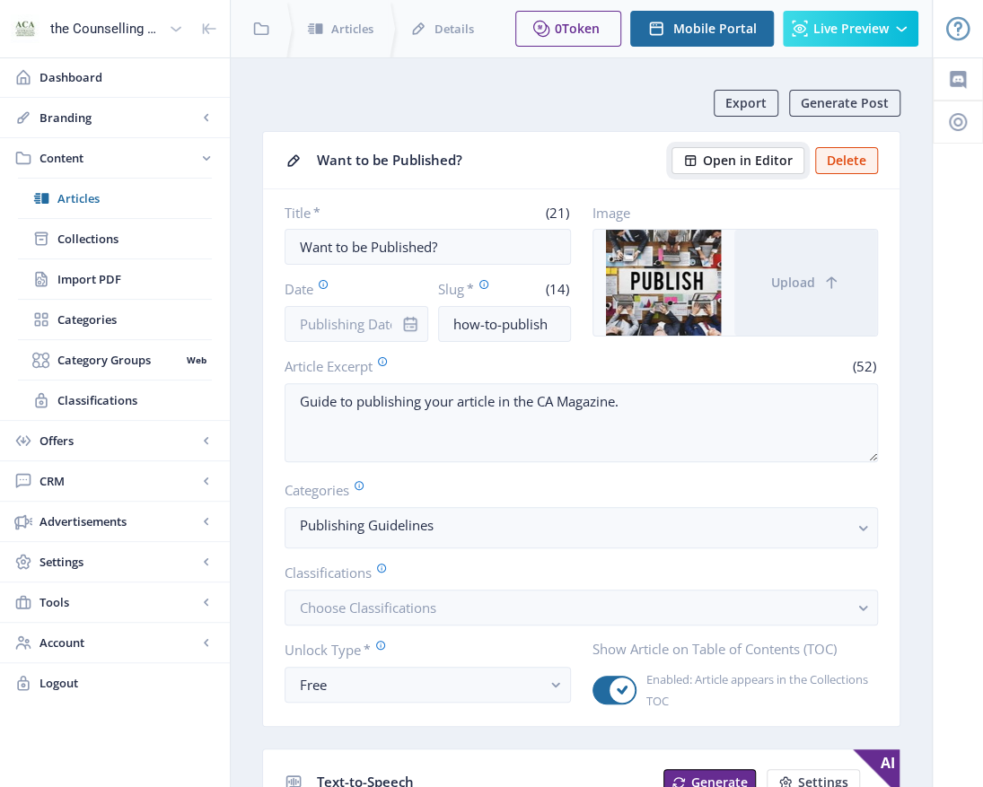
click at [756, 155] on span "Open in Editor" at bounding box center [748, 160] width 90 height 14
click at [92, 226] on link "Collections" at bounding box center [115, 238] width 194 height 39
